Goal: Information Seeking & Learning: Learn about a topic

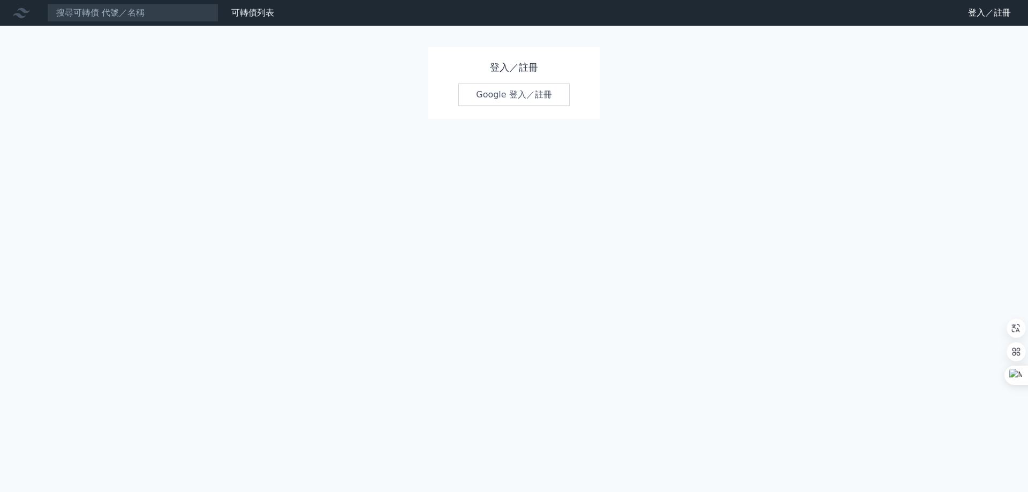
click at [489, 92] on link "Google 登入／註冊" at bounding box center [513, 95] width 111 height 22
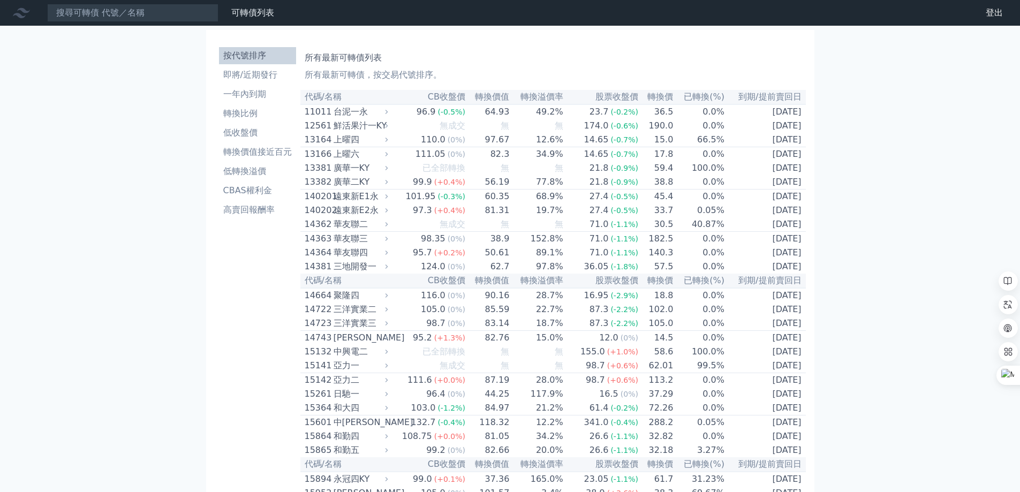
scroll to position [71, 0]
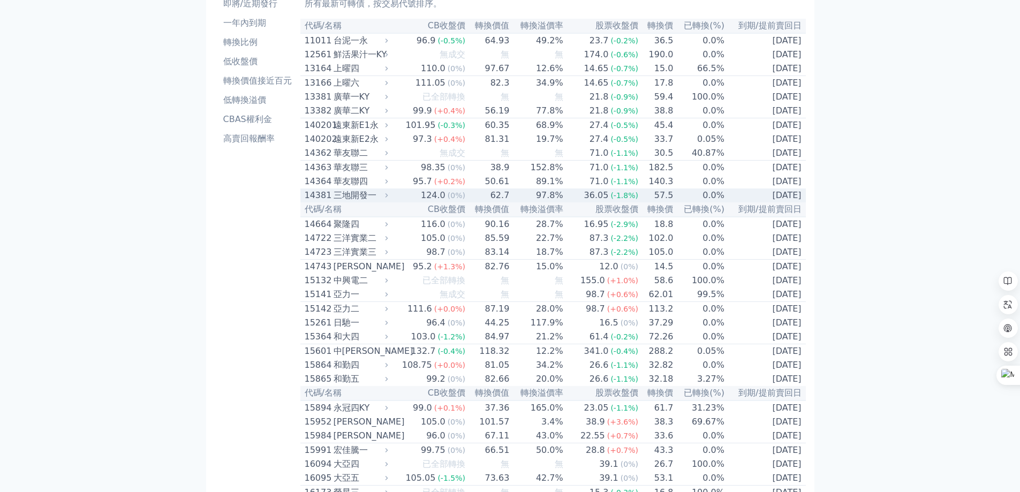
click at [503, 202] on td "62.7" at bounding box center [488, 196] width 44 height 14
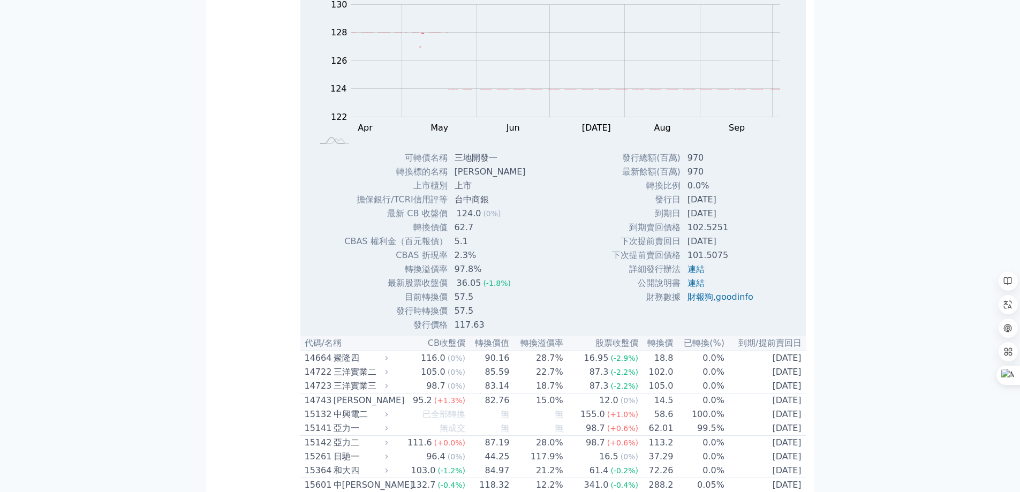
scroll to position [143, 0]
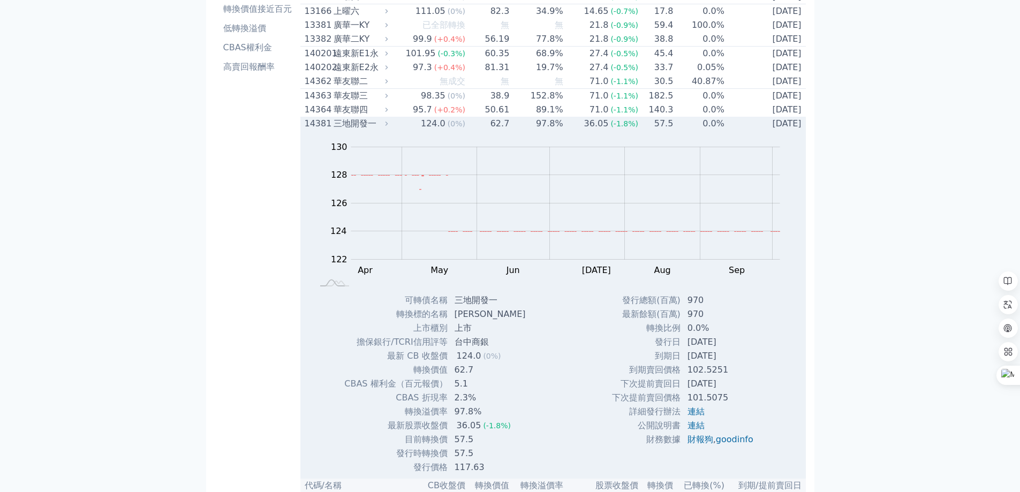
click at [360, 130] on div "三地開發一" at bounding box center [360, 123] width 52 height 13
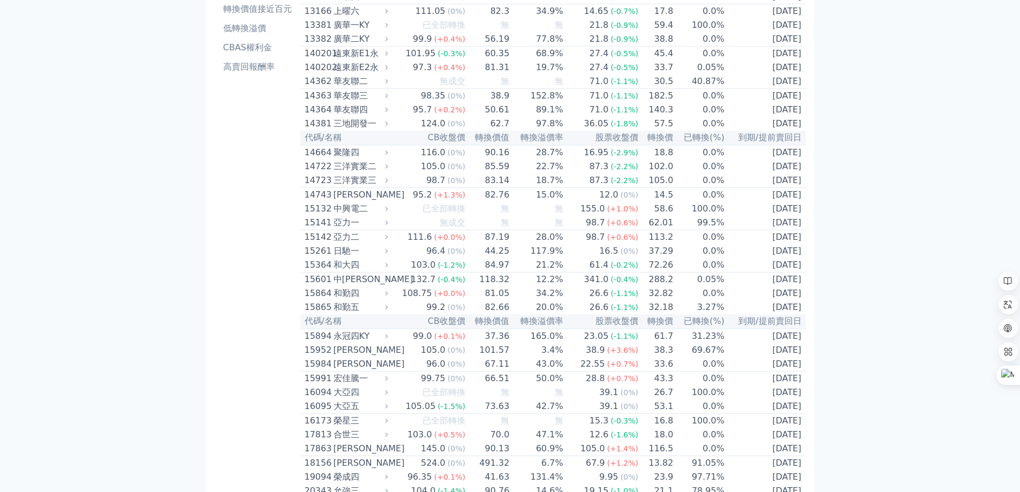
scroll to position [0, 0]
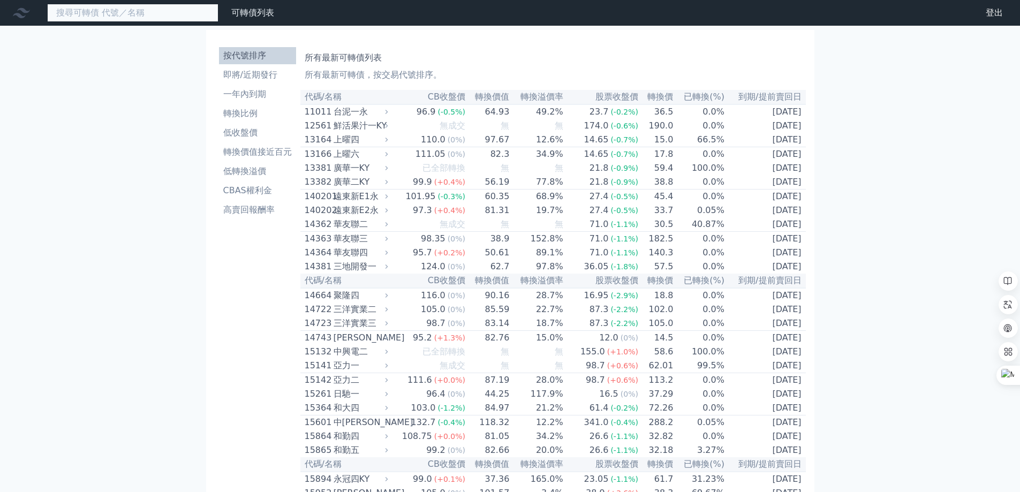
click at [129, 21] on input at bounding box center [132, 13] width 171 height 18
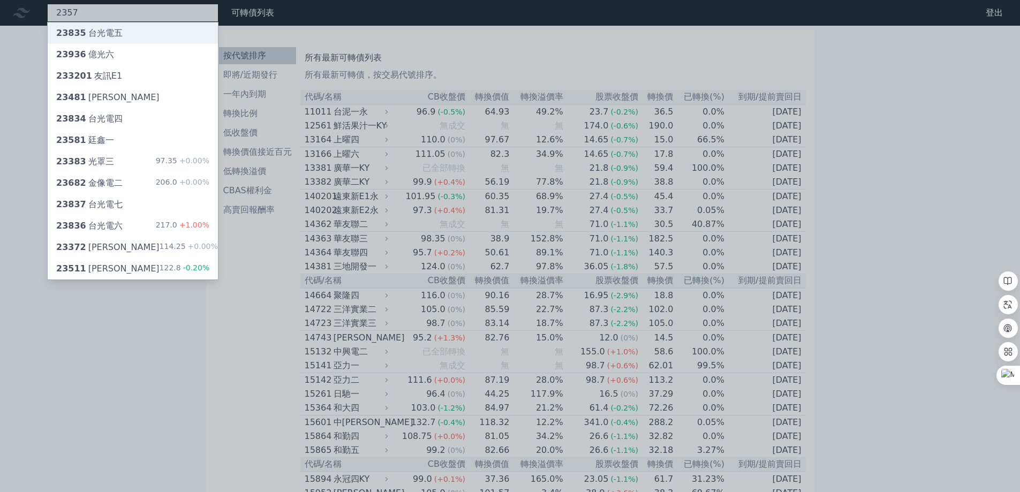
type input "2357"
click at [139, 39] on div "23835 台光電五" at bounding box center [133, 32] width 170 height 21
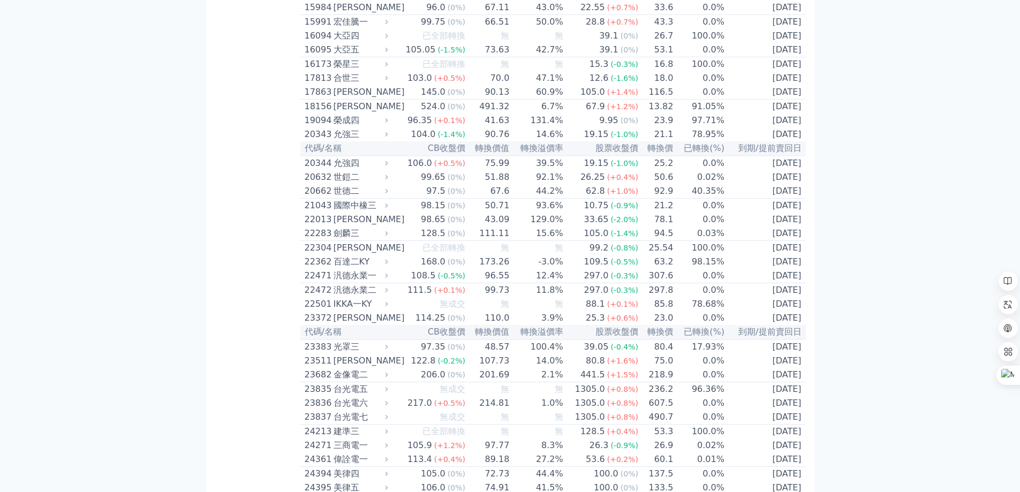
scroll to position [571, 0]
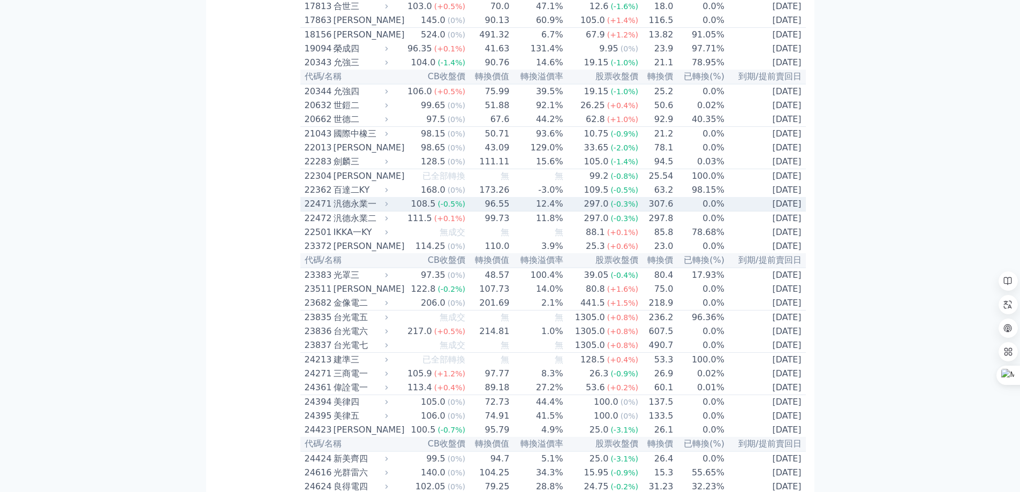
click at [336, 210] on div "汎德永業一" at bounding box center [360, 204] width 52 height 13
click at [362, 210] on div "汎德永業一" at bounding box center [360, 204] width 52 height 13
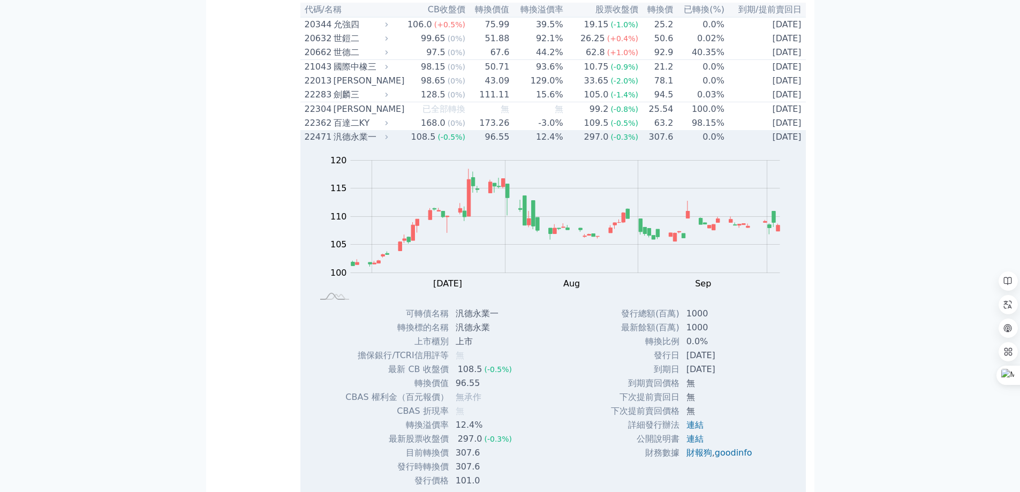
scroll to position [786, 0]
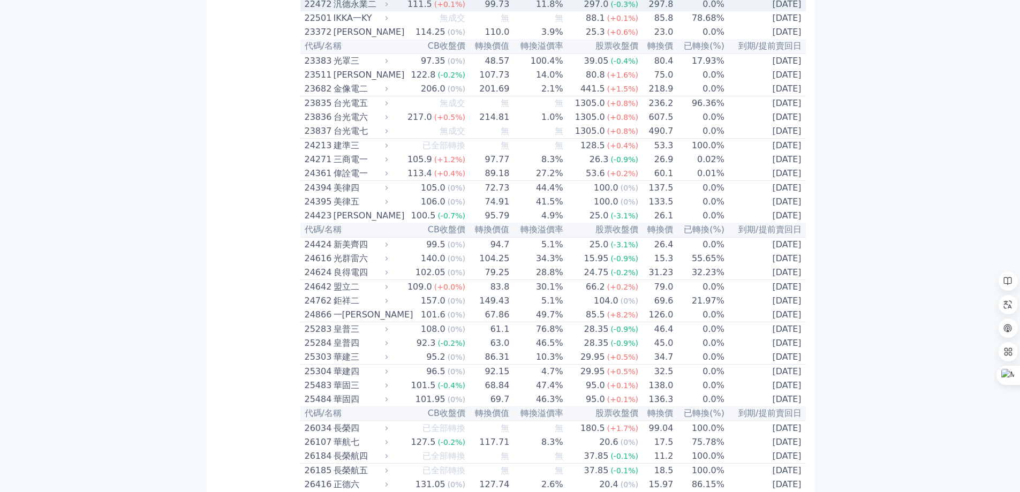
click at [350, 11] on div "汎德永業二" at bounding box center [360, 4] width 52 height 13
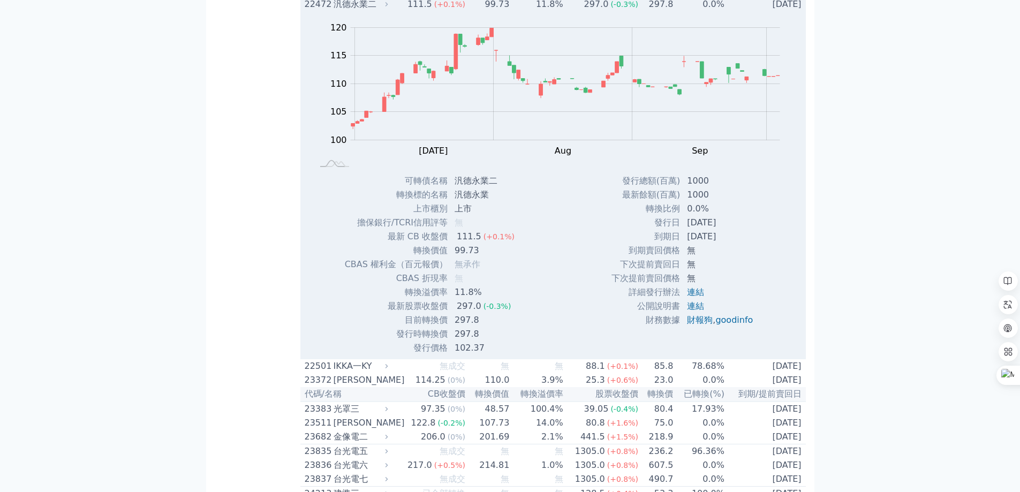
click at [350, 11] on div "汎德永業二" at bounding box center [360, 4] width 52 height 13
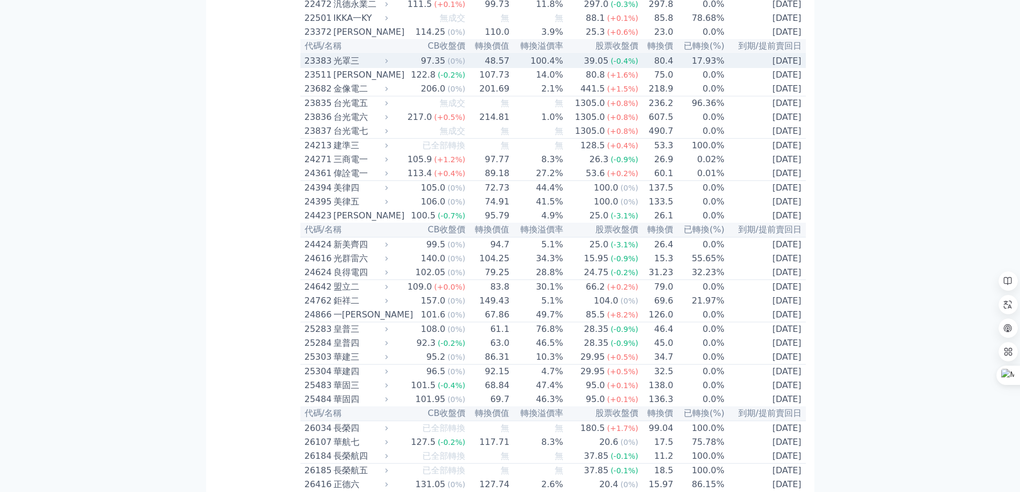
click at [334, 67] on div "23383 光罩三" at bounding box center [344, 61] width 79 height 13
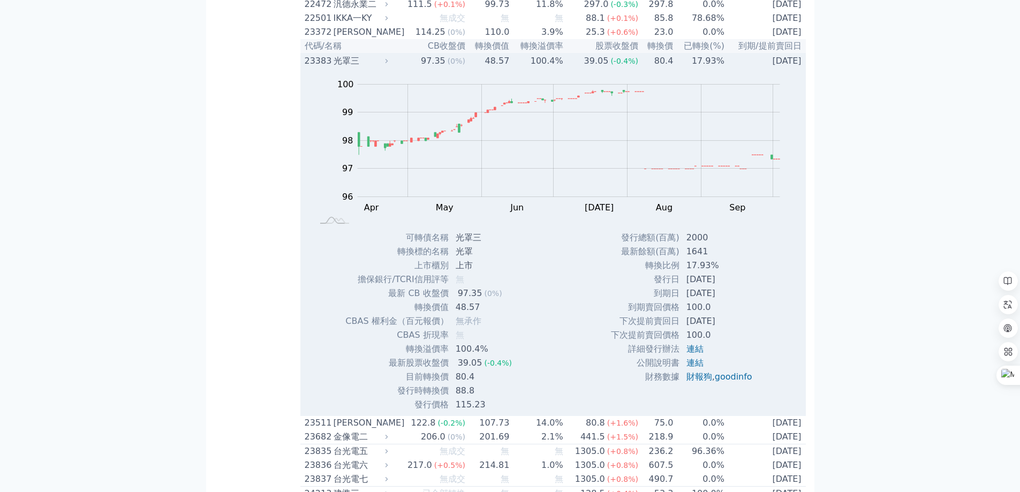
scroll to position [857, 0]
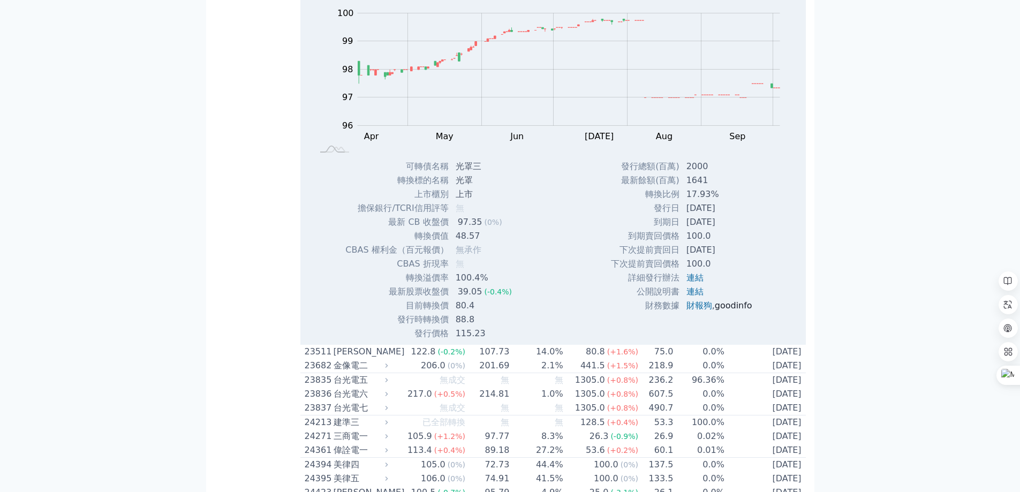
click at [739, 311] on link "goodinfo" at bounding box center [733, 305] width 37 height 10
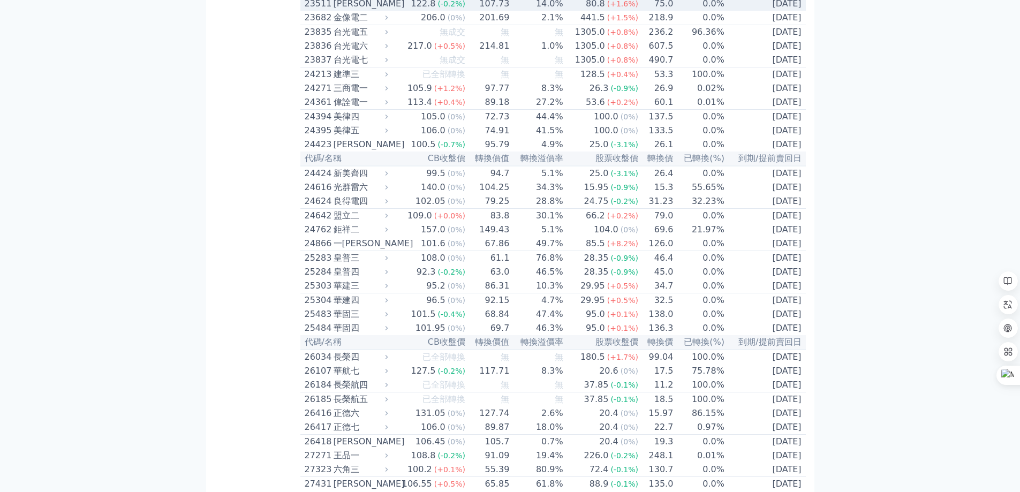
click at [342, 10] on div "[PERSON_NAME]" at bounding box center [360, 3] width 52 height 13
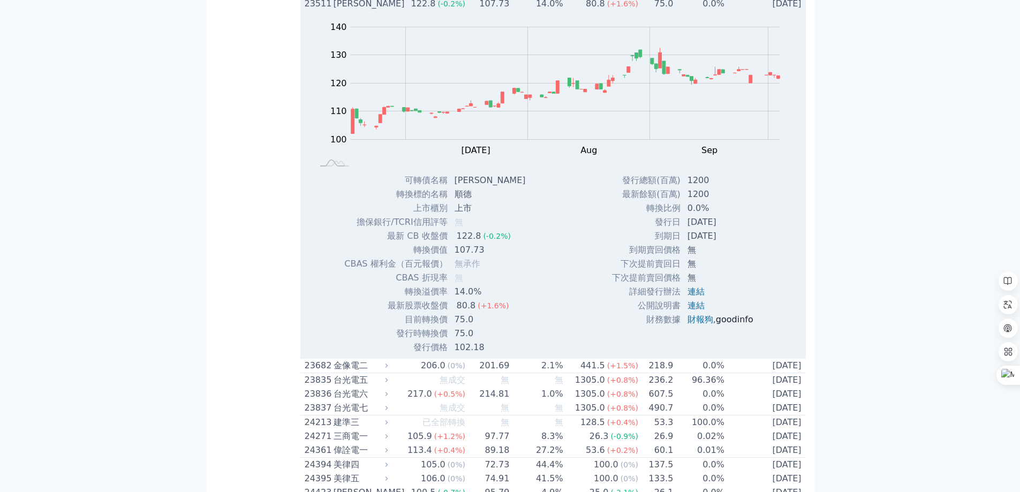
click at [739, 325] on link "goodinfo" at bounding box center [734, 319] width 37 height 10
click at [335, 10] on div "[PERSON_NAME]" at bounding box center [360, 3] width 52 height 13
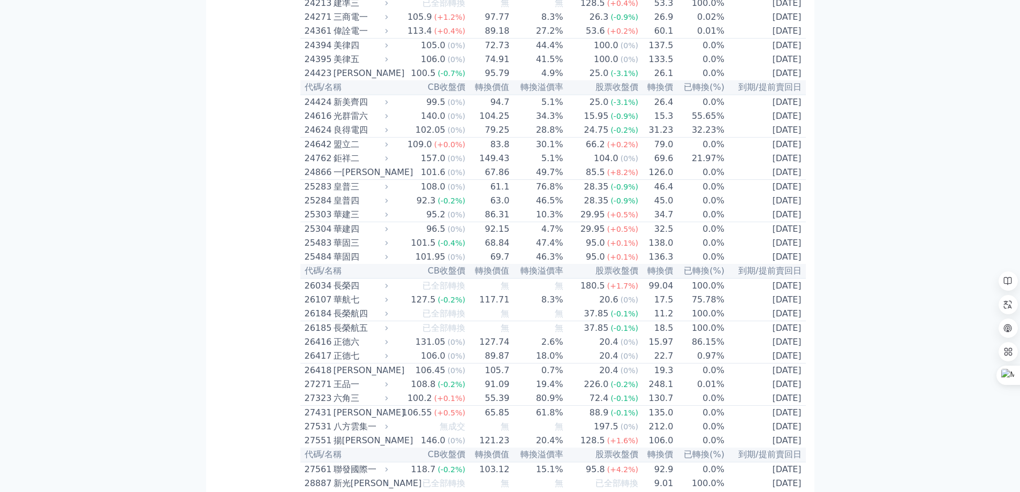
scroll to position [1000, 0]
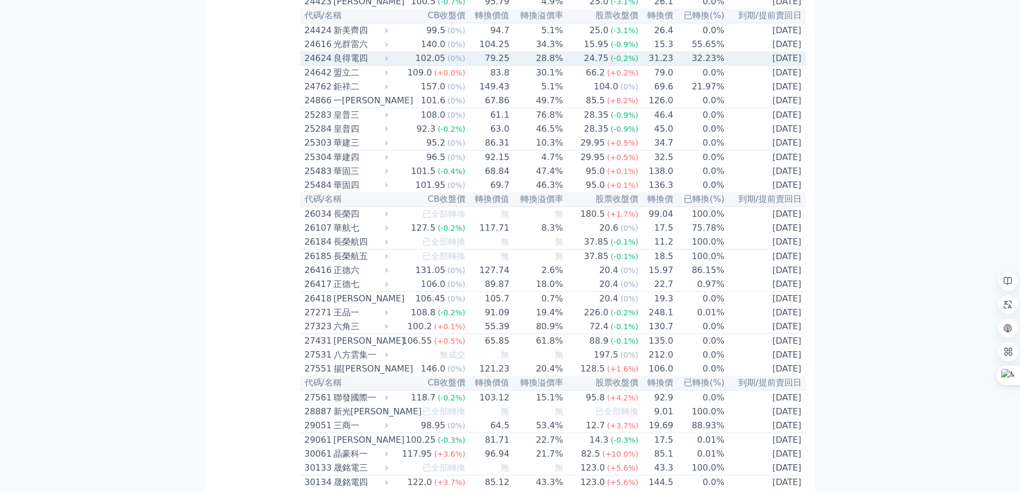
click at [341, 65] on div "良得電四" at bounding box center [360, 58] width 52 height 13
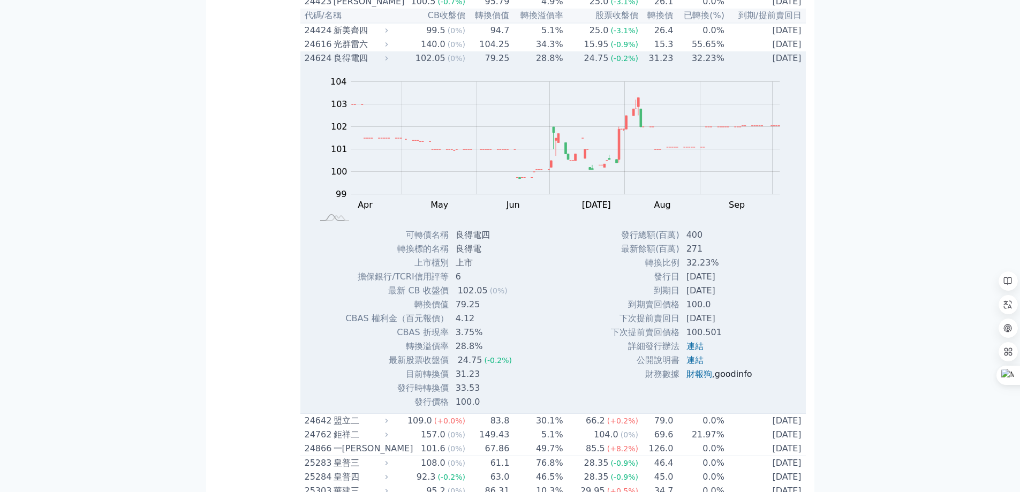
click at [741, 379] on link "goodinfo" at bounding box center [733, 374] width 37 height 10
click at [333, 65] on div "24624 良得電四" at bounding box center [344, 58] width 79 height 13
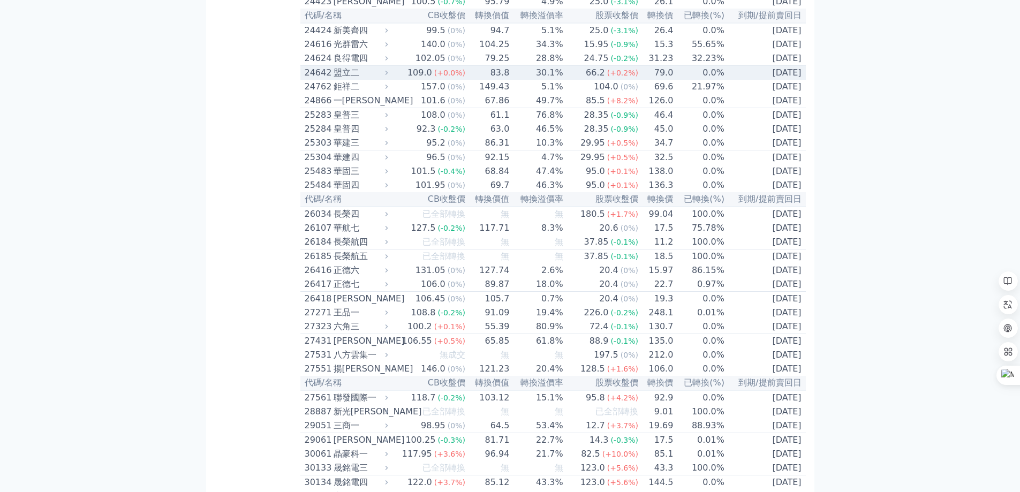
click at [308, 79] on div "24642" at bounding box center [318, 72] width 26 height 13
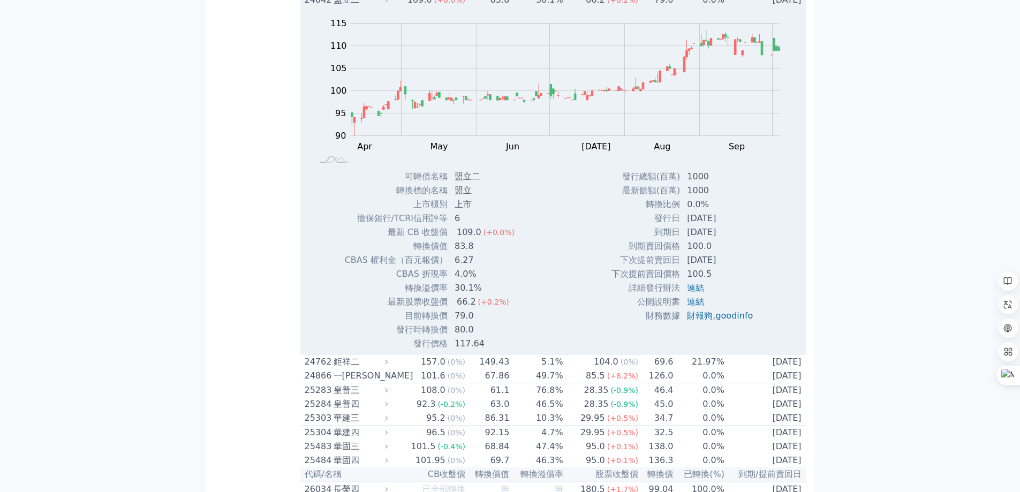
scroll to position [1142, 0]
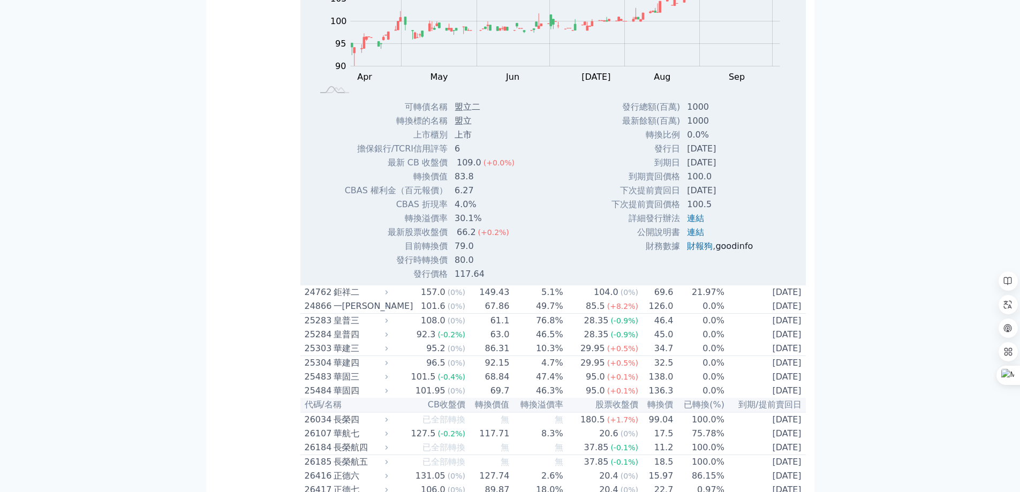
click at [742, 251] on link "goodinfo" at bounding box center [733, 246] width 37 height 10
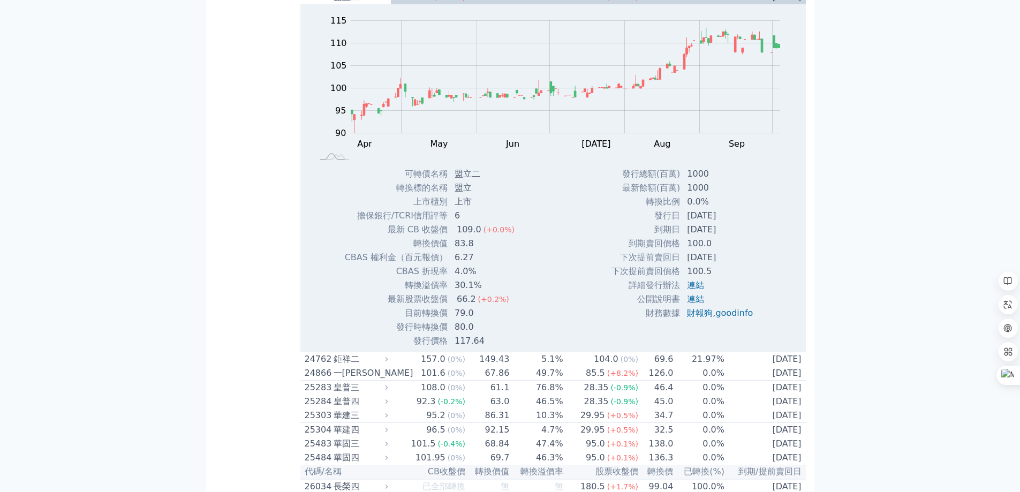
scroll to position [1000, 0]
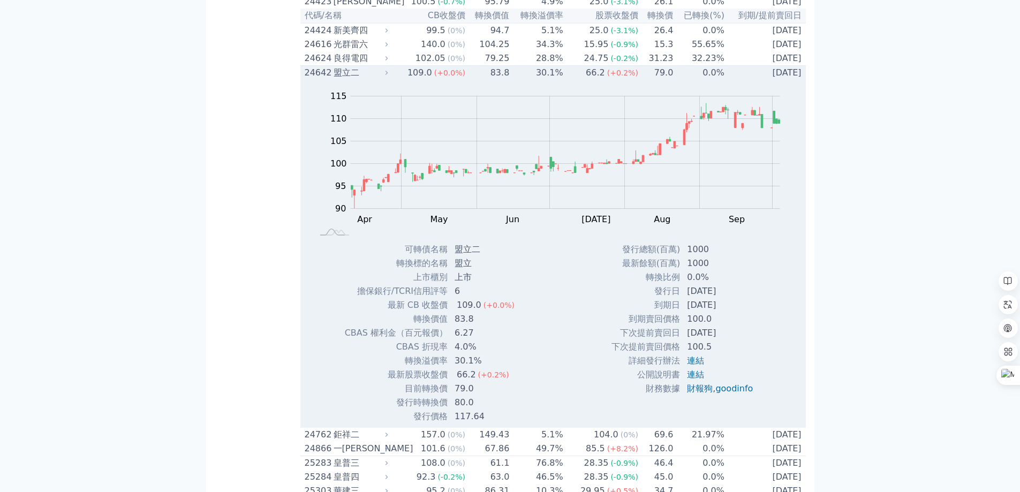
click at [329, 79] on div "24642" at bounding box center [318, 72] width 26 height 13
click at [348, 79] on div "盟立二" at bounding box center [360, 72] width 52 height 13
click at [409, 80] on td "109.0 (+0.0%)" at bounding box center [428, 73] width 75 height 14
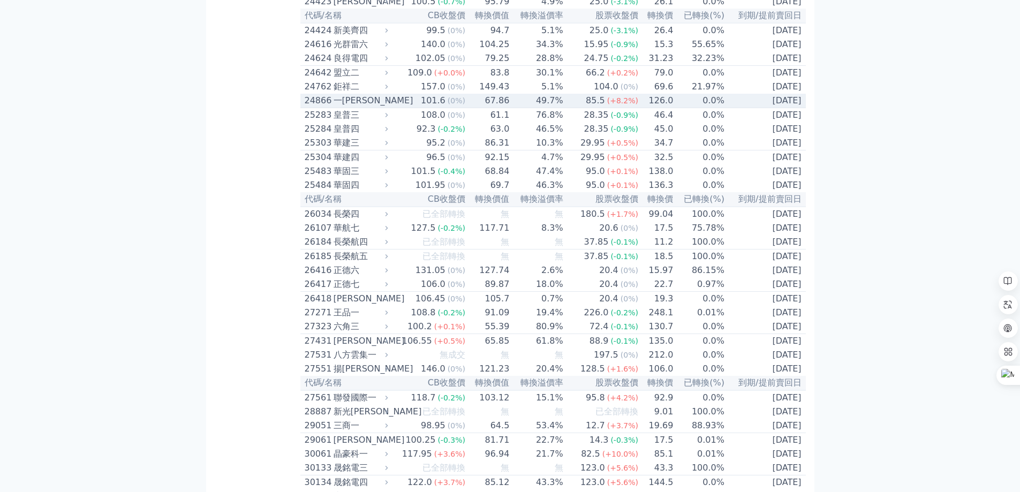
click at [353, 107] on div "一[PERSON_NAME]" at bounding box center [360, 100] width 52 height 13
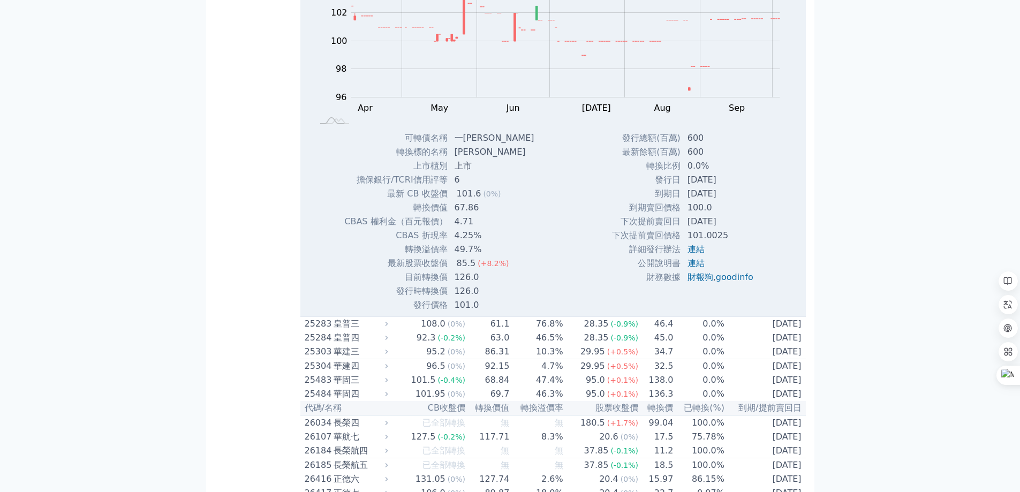
scroll to position [1142, 0]
click at [734, 279] on link "goodinfo" at bounding box center [734, 274] width 37 height 10
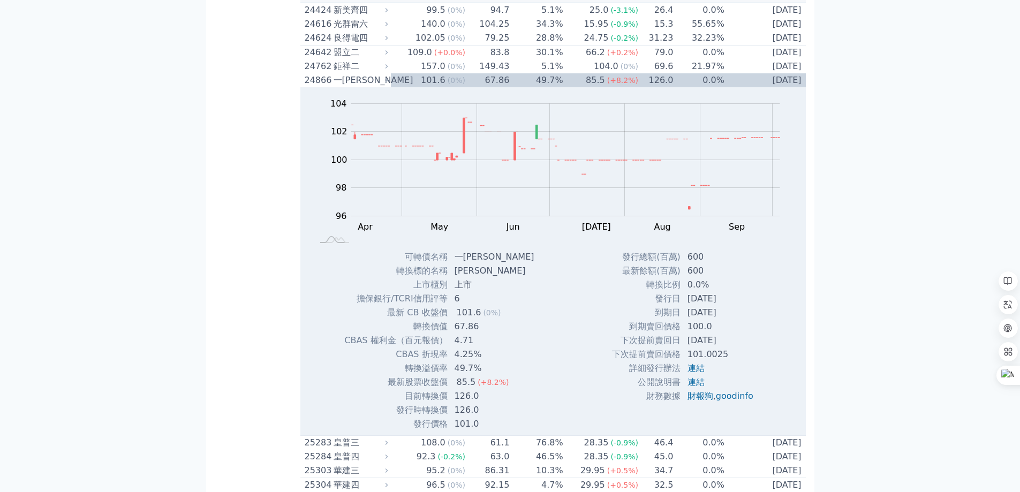
scroll to position [928, 0]
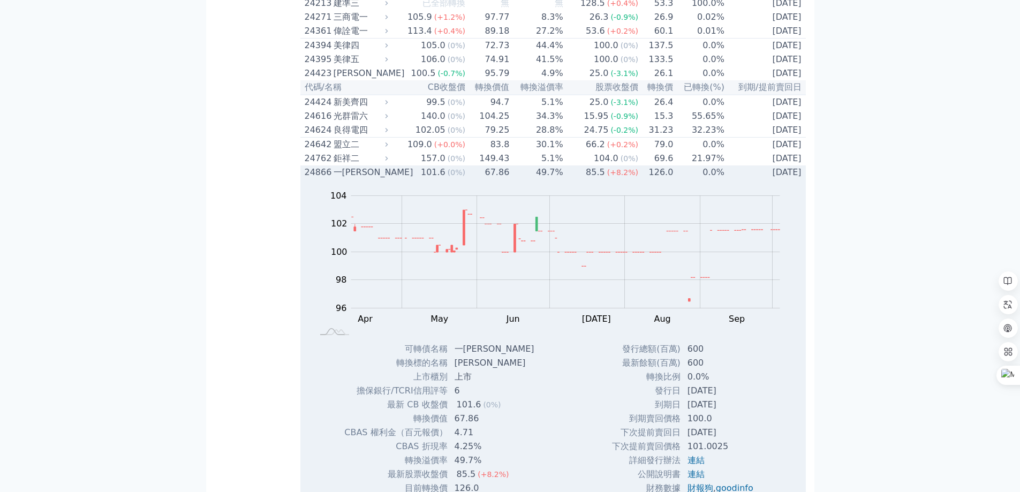
click at [347, 179] on div "一[PERSON_NAME]" at bounding box center [360, 172] width 52 height 13
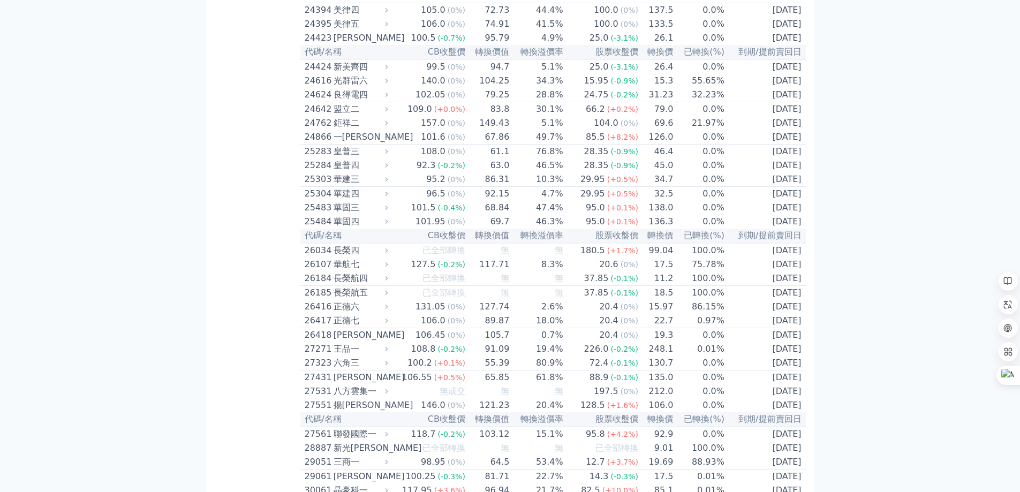
scroll to position [1000, 0]
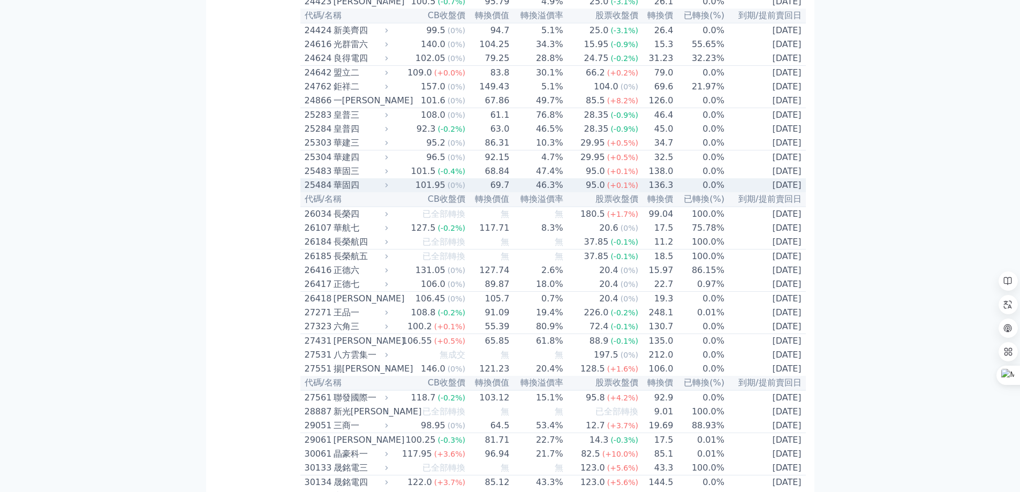
click at [373, 192] on div "華固四" at bounding box center [360, 185] width 52 height 13
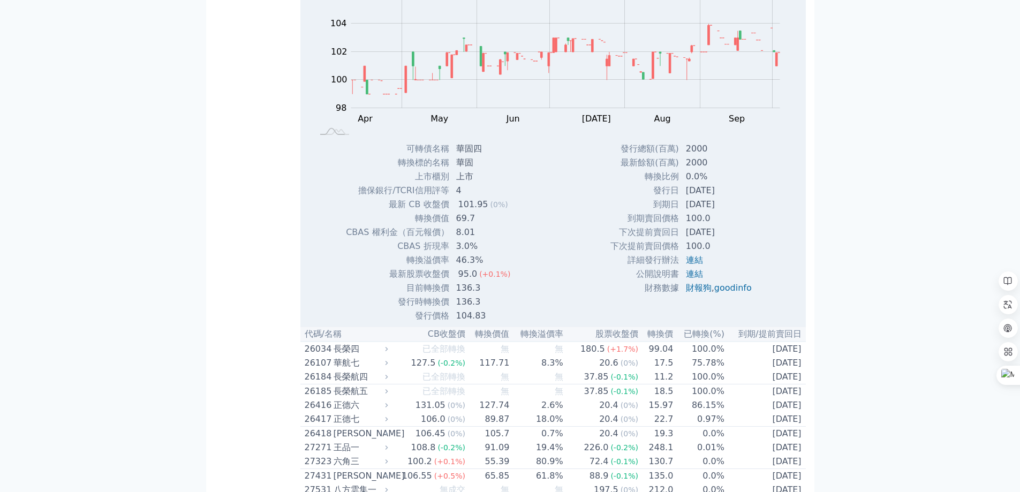
scroll to position [1214, 0]
click at [733, 292] on link "goodinfo" at bounding box center [732, 287] width 37 height 10
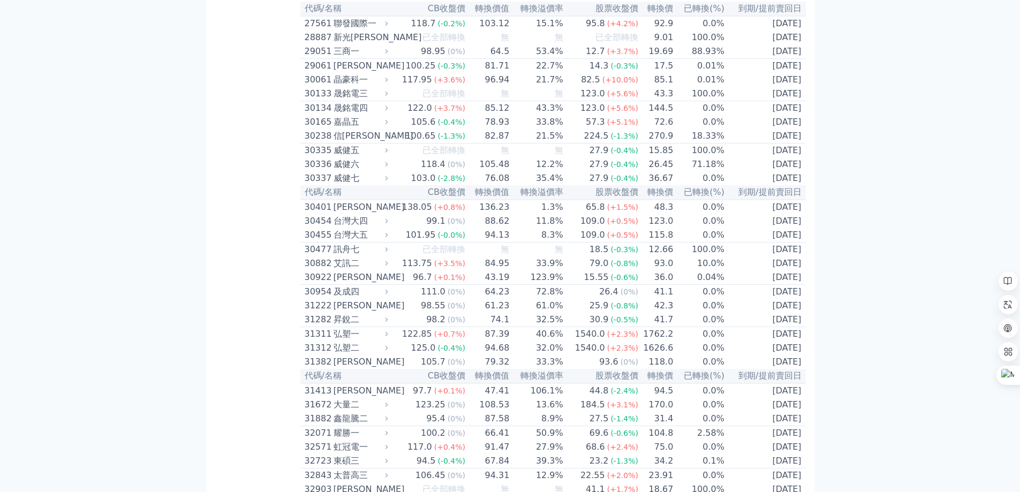
scroll to position [1785, 0]
